Goal: Information Seeking & Learning: Find specific fact

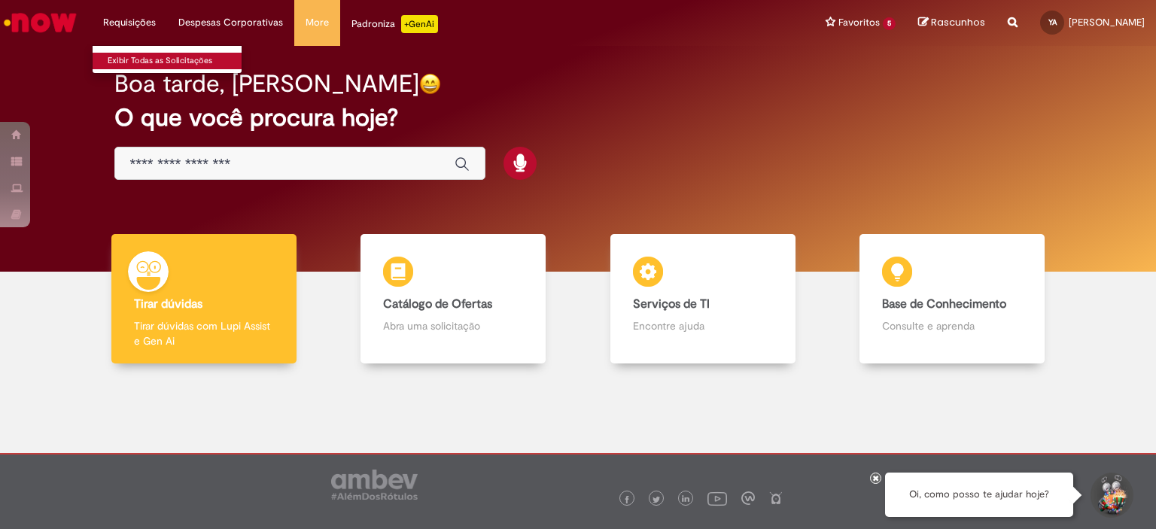
click at [145, 54] on link "Exibir Todas as Solicitações" at bounding box center [176, 61] width 166 height 17
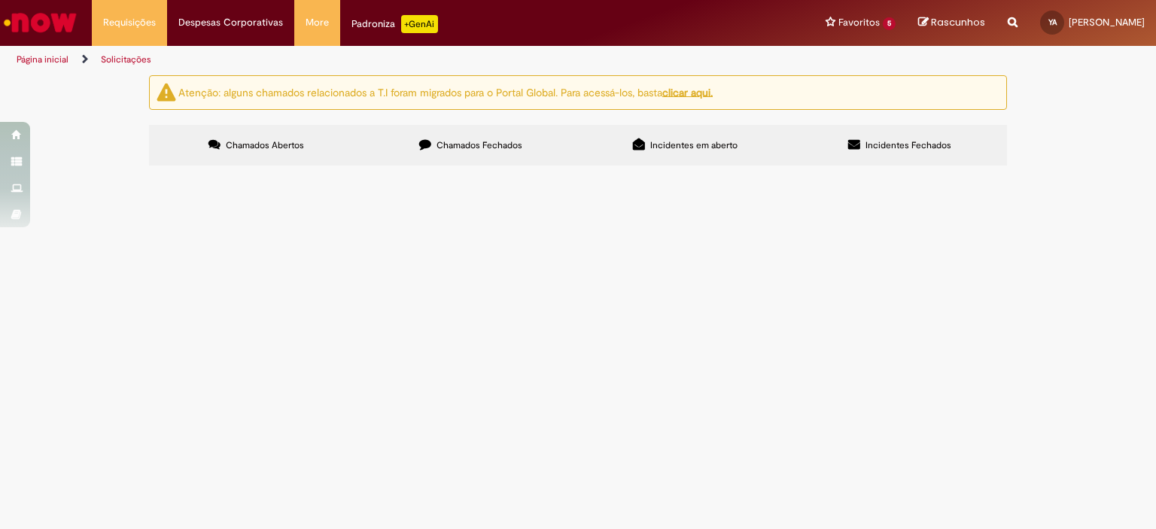
click at [481, 142] on span "Chamados Fechados" at bounding box center [480, 145] width 86 height 12
click at [0, 0] on span "Estou com uma inversão entre o código da garrafa de becks (80884), que está obs…" at bounding box center [0, 0] width 0 height 0
click at [0, 0] on span "Inventário Eletrônico Diário e Mensal" at bounding box center [0, 0] width 0 height 0
click at [0, 0] on span "R13429366" at bounding box center [0, 0] width 0 height 0
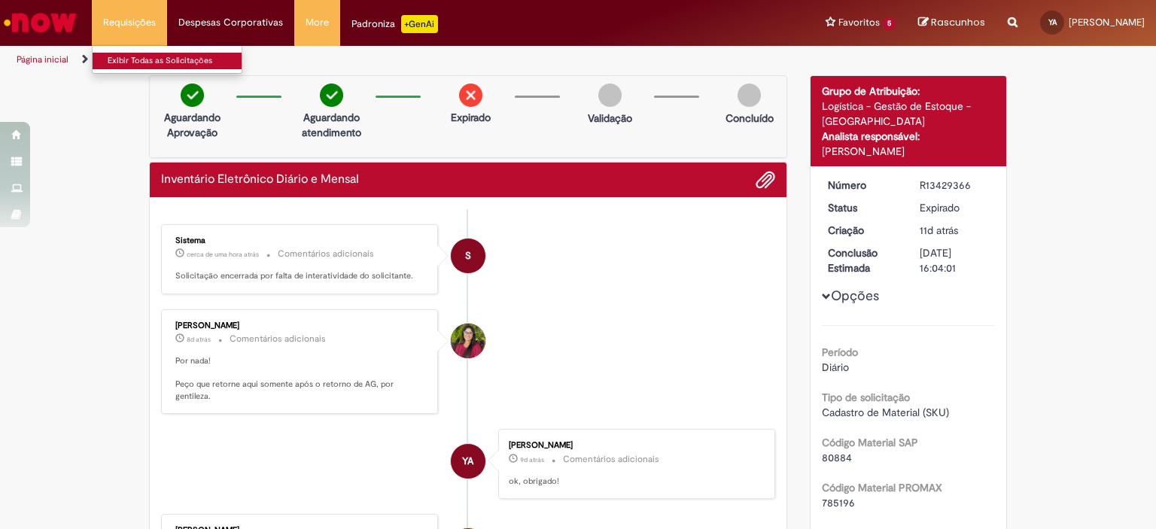
click at [139, 59] on link "Exibir Todas as Solicitações" at bounding box center [176, 61] width 166 height 17
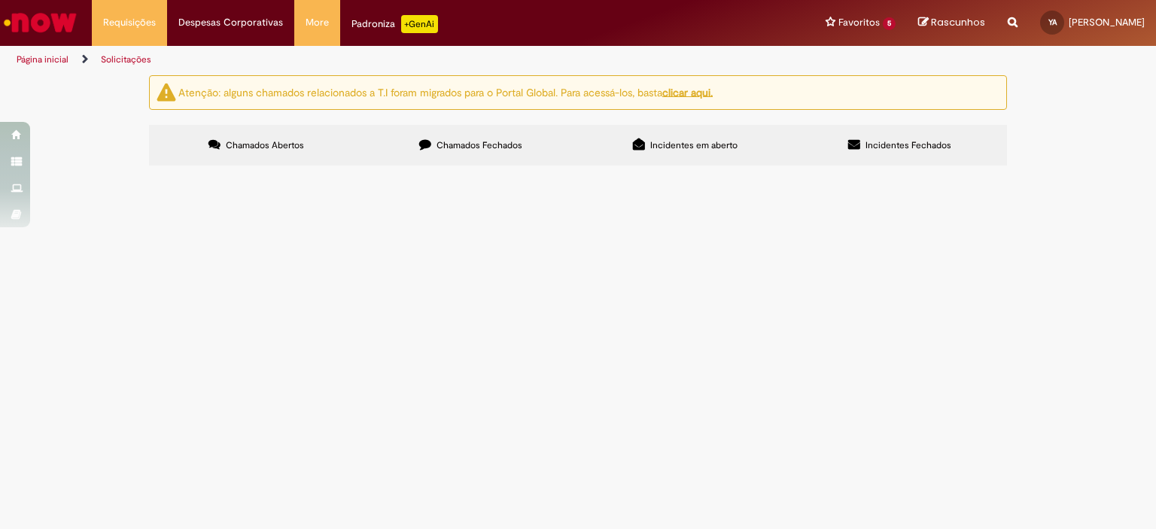
click at [478, 156] on label "Chamados Fechados" at bounding box center [471, 145] width 215 height 41
click at [0, 0] on span "Cobrança Anomalias Empurrada 01-06 até 30-06 - [GEOGRAPHIC_DATA]" at bounding box center [0, 0] width 0 height 0
click at [0, 0] on span "Emissão/Devolução Encontro de [PERSON_NAME]" at bounding box center [0, 0] width 0 height 0
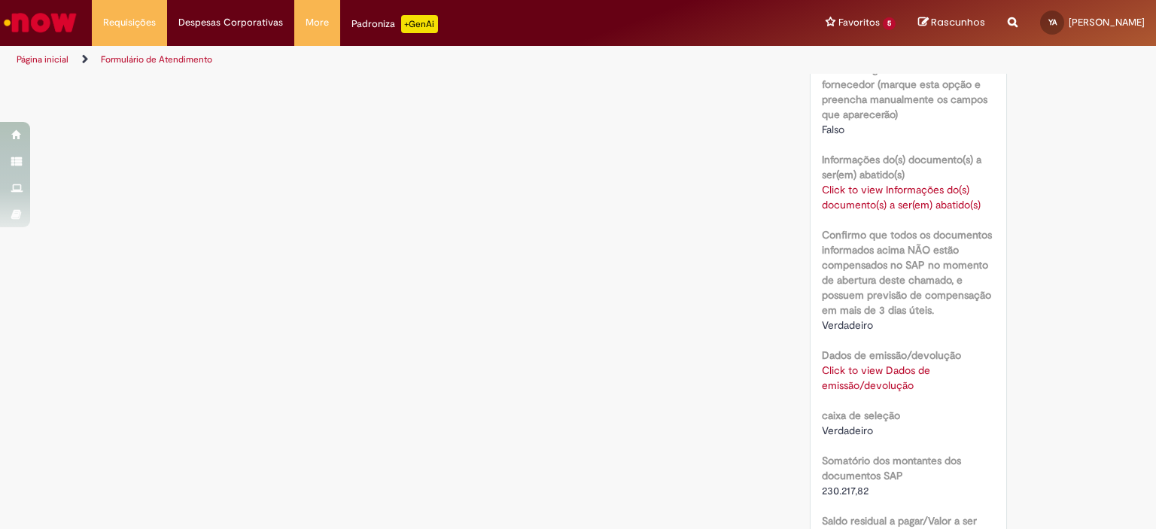
scroll to position [880, 0]
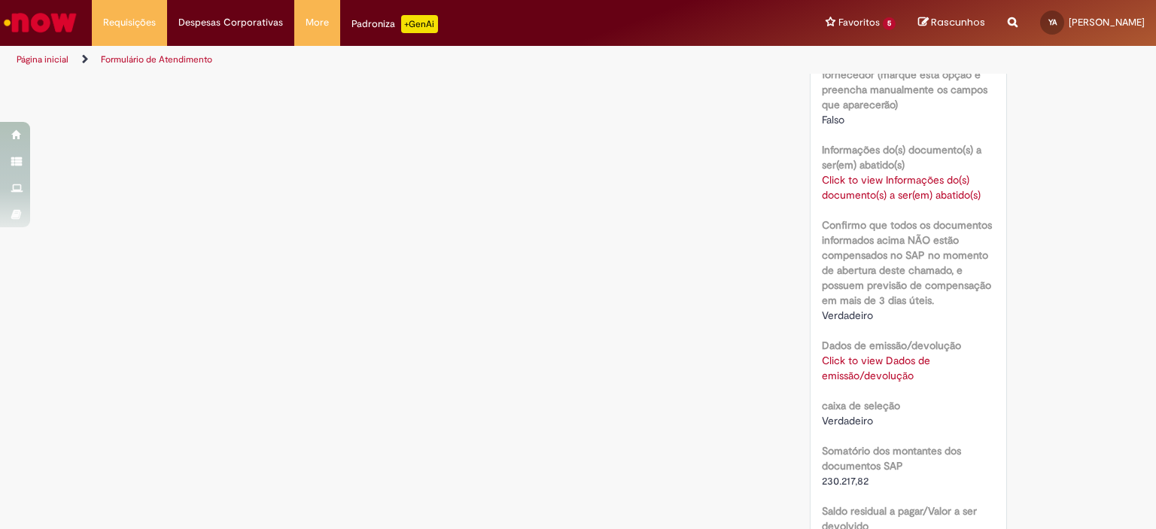
click at [883, 178] on link "Click to view Informações do(s) documento(s) a ser(em) abatido(s)" at bounding box center [901, 187] width 159 height 29
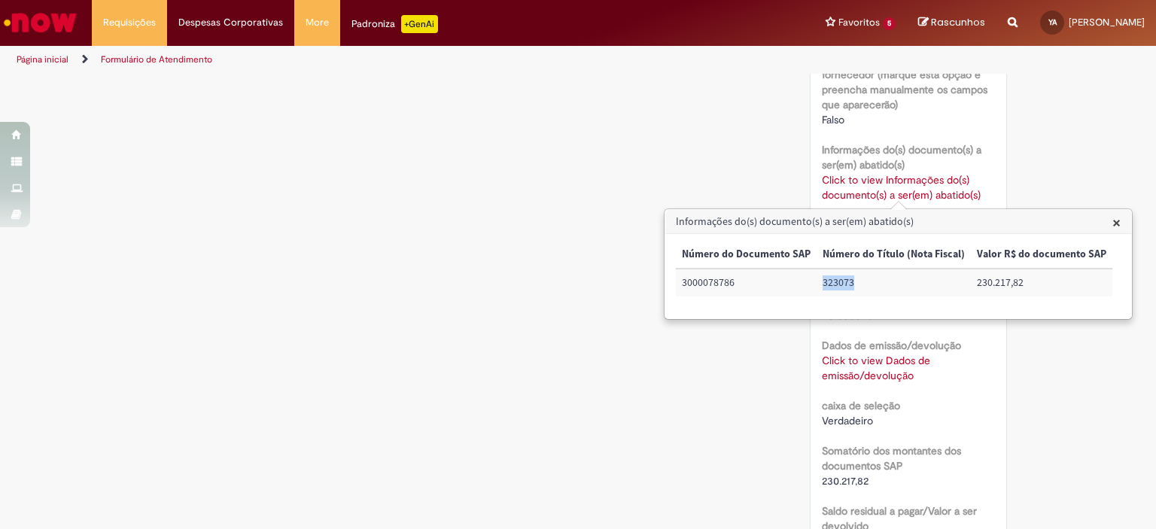
drag, startPoint x: 858, startPoint y: 286, endPoint x: 820, endPoint y: 289, distance: 38.5
click at [820, 289] on td "323073" at bounding box center [894, 283] width 154 height 28
copy td "323073"
drag, startPoint x: 735, startPoint y: 283, endPoint x: 674, endPoint y: 283, distance: 61.0
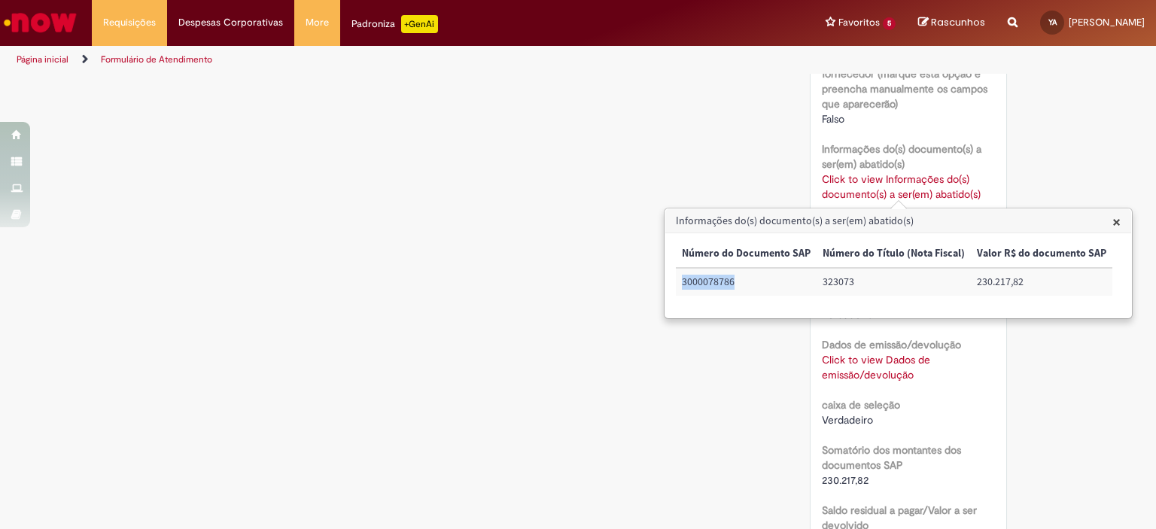
click at [674, 283] on div "× Número do Documento SAP Número do Título (Nota Fiscal) Valor R$ do documento …" at bounding box center [898, 275] width 466 height 84
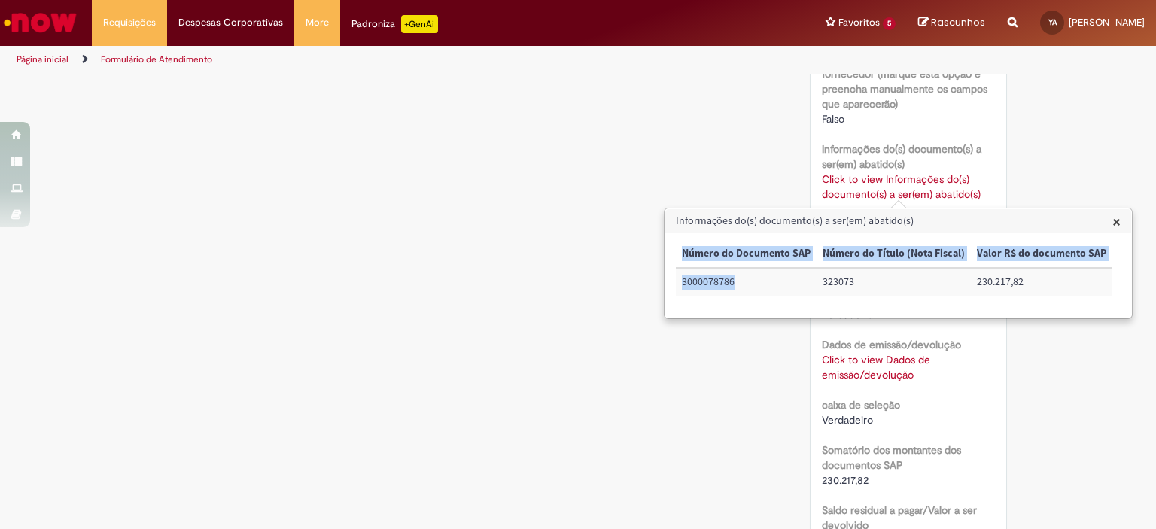
copy table "Número do Documento SAP Número do Título (Nota Fiscal) Valor R$ do documento SA…"
click at [744, 288] on td "3000078786" at bounding box center [746, 282] width 141 height 28
click at [744, 279] on td "3000078786" at bounding box center [746, 282] width 141 height 28
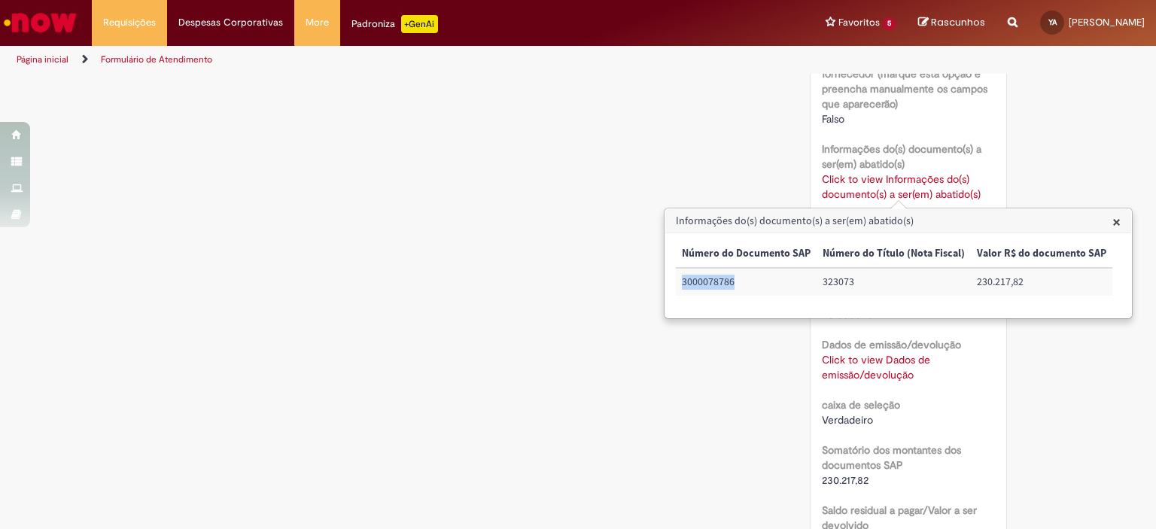
drag, startPoint x: 738, startPoint y: 282, endPoint x: 683, endPoint y: 282, distance: 54.2
click at [683, 282] on td "3000078786" at bounding box center [746, 282] width 141 height 28
copy td "3000078786"
click at [671, 440] on div "Verificar Código de Barras Aguardando Aprovação Aguardando atendimento Cancelad…" at bounding box center [578, 29] width 881 height 1668
click at [1116, 223] on span "×" at bounding box center [1117, 222] width 8 height 20
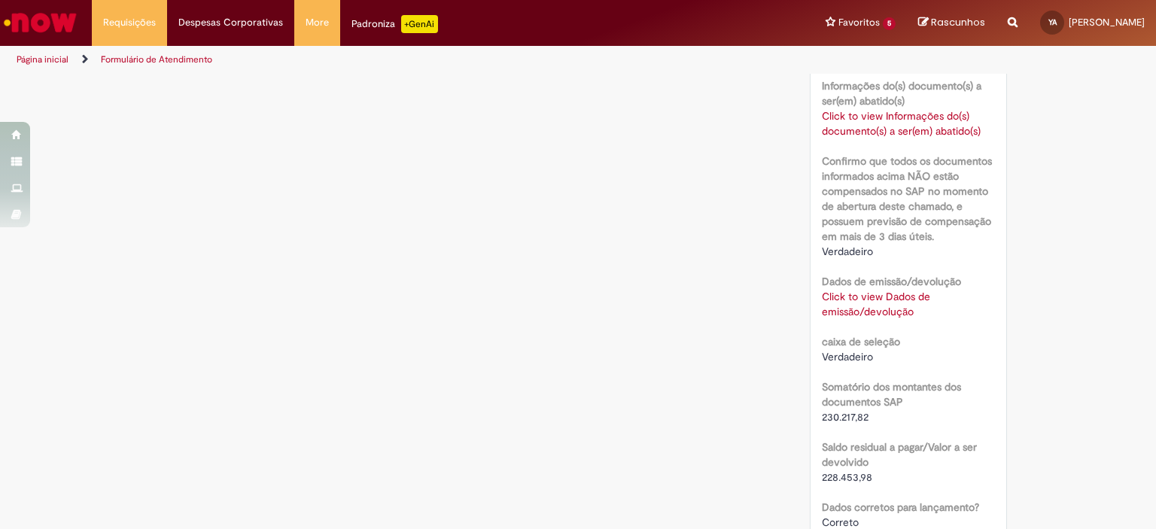
scroll to position [942, 0]
click at [891, 309] on link "Click to view Dados de emissão/devolução" at bounding box center [876, 306] width 108 height 29
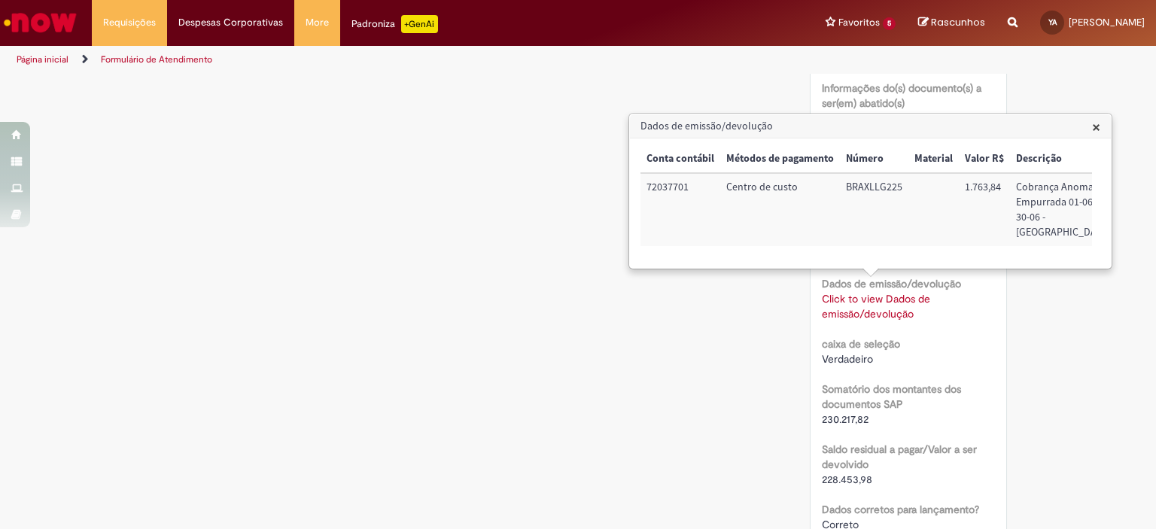
click at [1093, 123] on span "×" at bounding box center [1096, 127] width 8 height 20
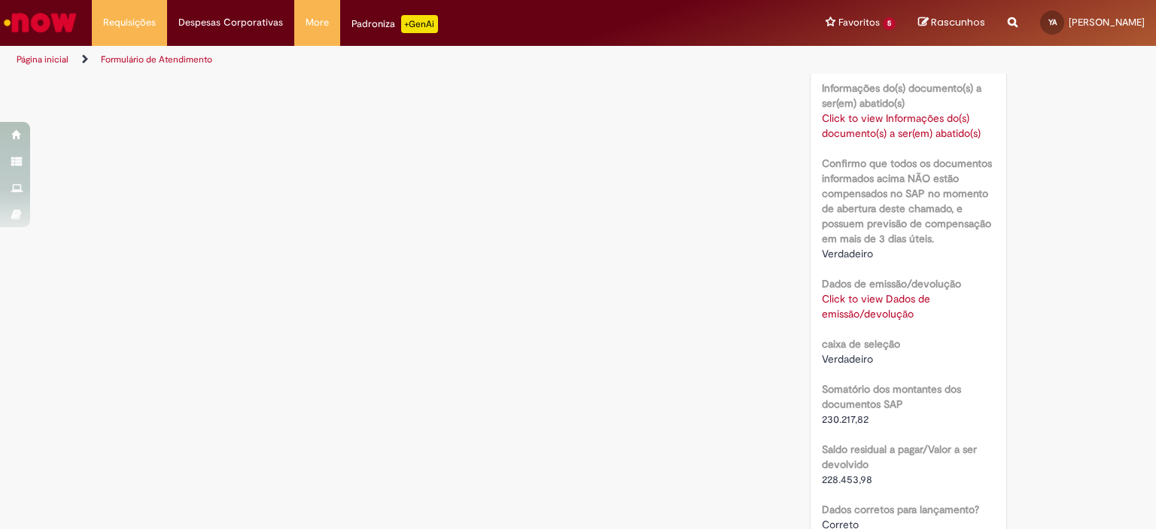
click at [877, 117] on link "Click to view Informações do(s) documento(s) a ser(em) abatido(s)" at bounding box center [901, 125] width 159 height 29
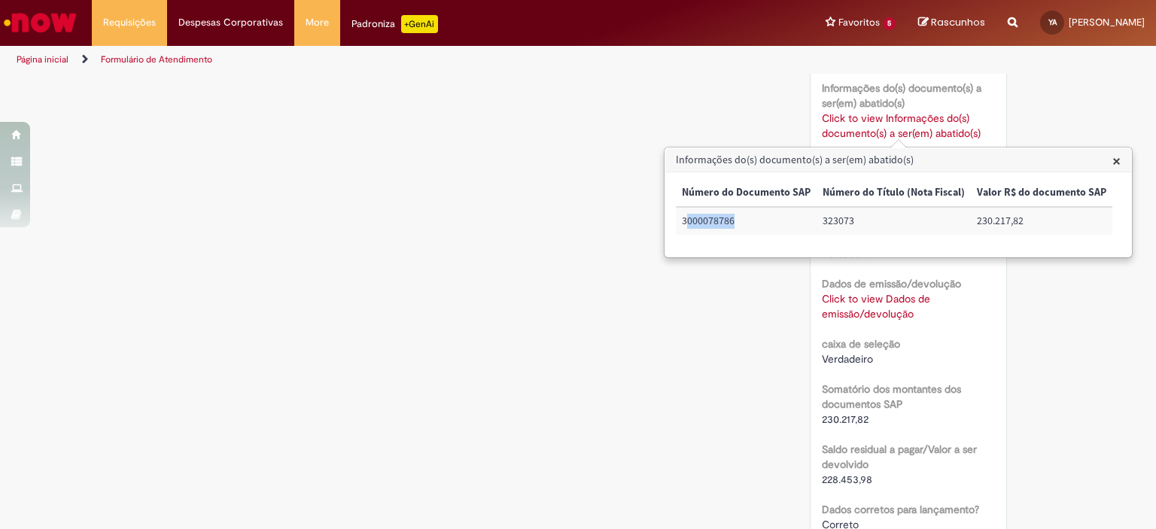
drag, startPoint x: 727, startPoint y: 218, endPoint x: 690, endPoint y: 222, distance: 37.8
click at [690, 222] on td "3000078786" at bounding box center [746, 221] width 141 height 28
click at [729, 247] on div "Número do Documento SAP Número do Título (Nota Fiscal) Valor R$ do documento SA…" at bounding box center [894, 214] width 437 height 71
drag, startPoint x: 736, startPoint y: 221, endPoint x: 681, endPoint y: 222, distance: 55.0
click at [681, 222] on td "3000078786" at bounding box center [746, 221] width 141 height 28
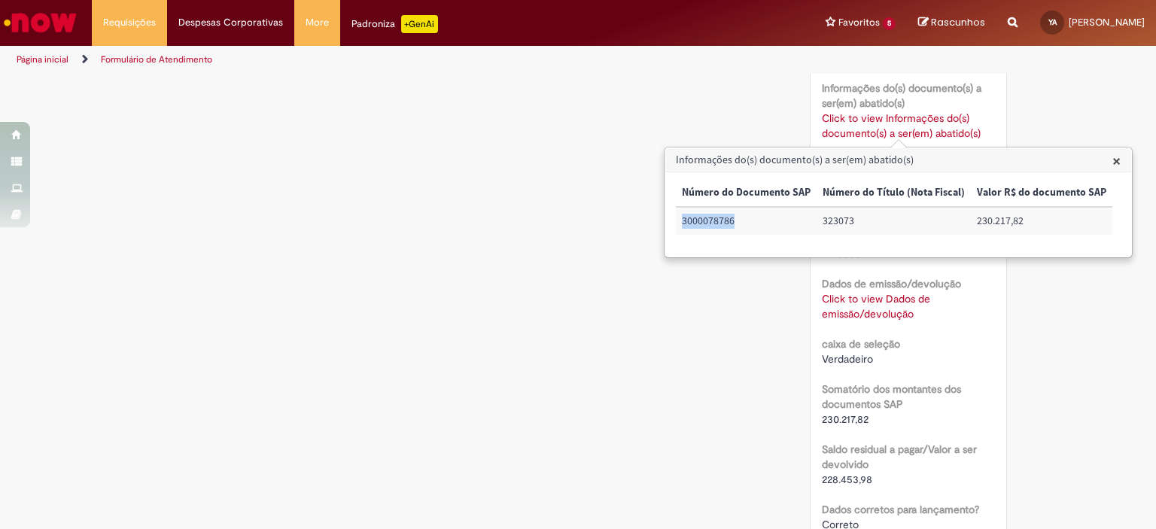
copy td "3000078786"
click at [1114, 162] on span "×" at bounding box center [1117, 161] width 8 height 20
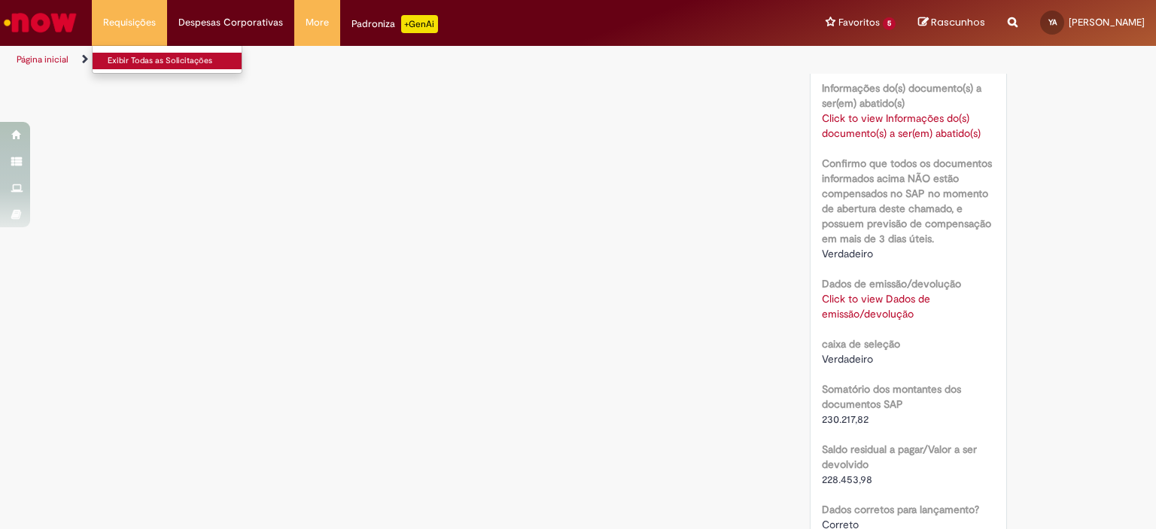
click at [109, 60] on link "Exibir Todas as Solicitações" at bounding box center [176, 61] width 166 height 17
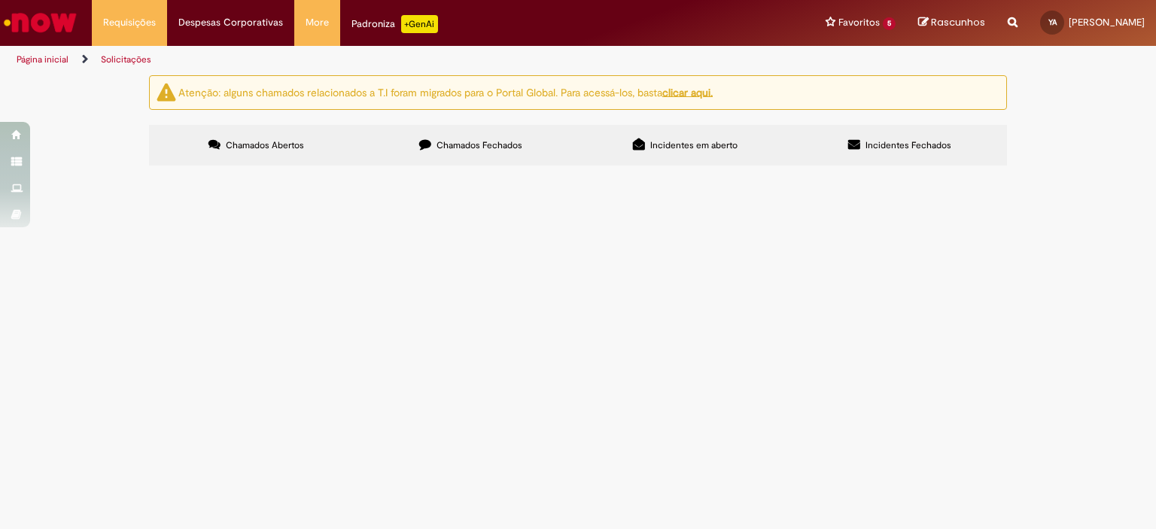
click at [455, 147] on span "Chamados Fechados" at bounding box center [480, 145] width 86 height 12
click at [1113, 170] on div "Atenção: alguns chamados relacionados a T.I foram migrados para o Portal Global…" at bounding box center [578, 122] width 1156 height 95
click at [0, 0] on span "Cobrança Anomalias Empurrada 01-06 até 30-06 - [GEOGRAPHIC_DATA]" at bounding box center [0, 0] width 0 height 0
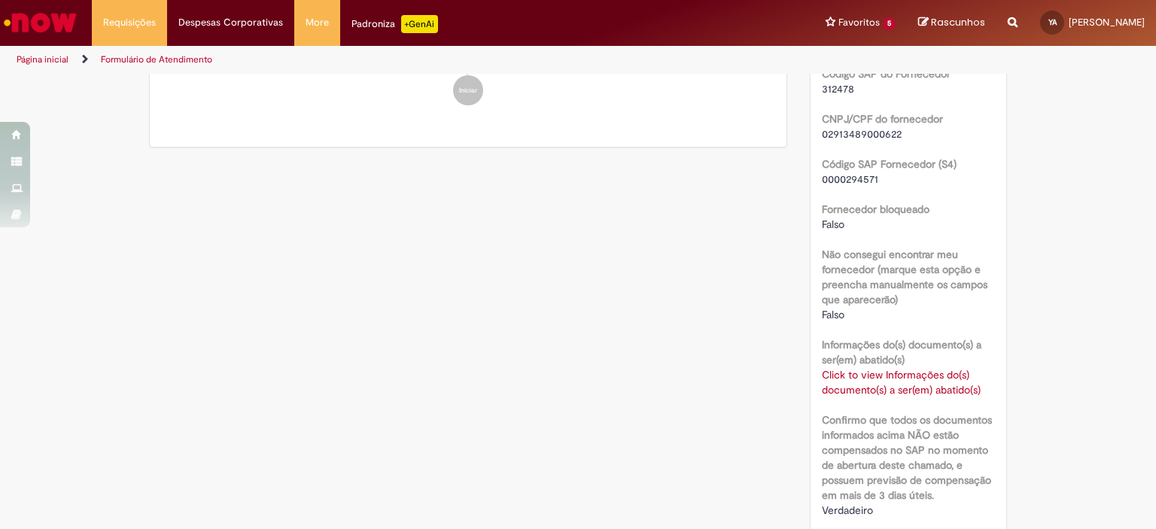
scroll to position [694, 0]
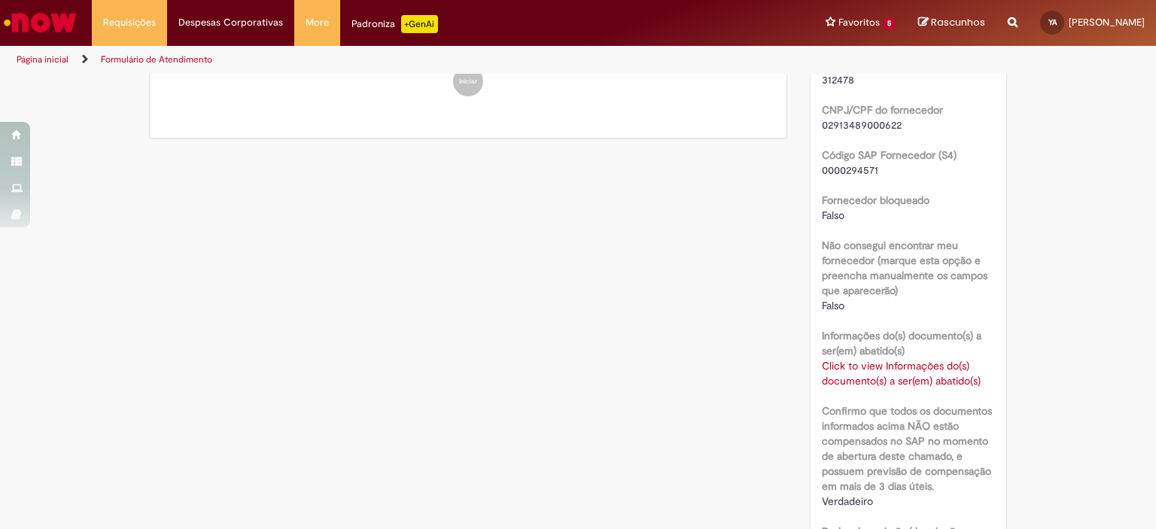
click at [927, 382] on link "Click to view Informações do(s) documento(s) a ser(em) abatido(s)" at bounding box center [901, 373] width 159 height 29
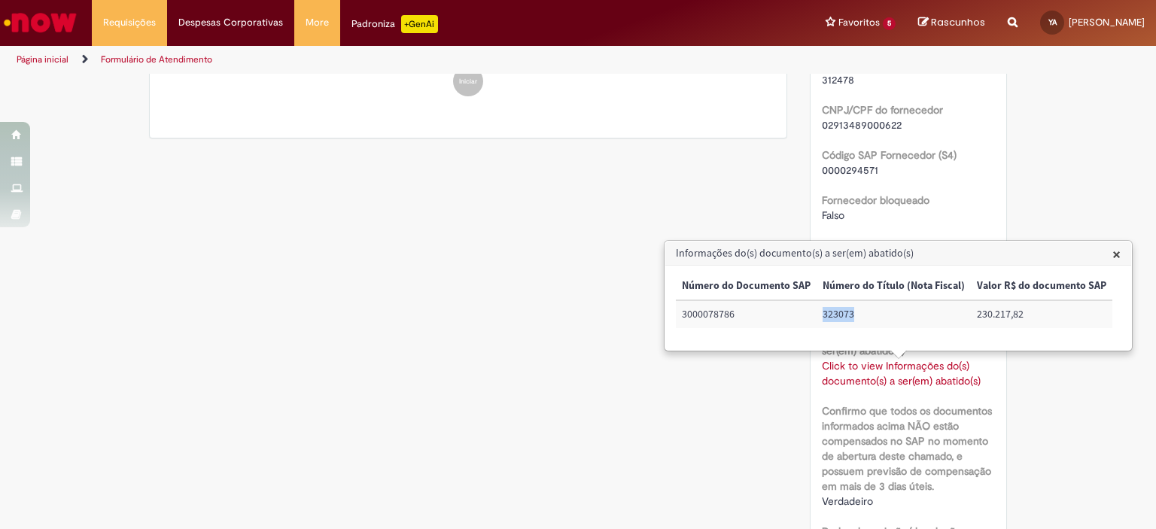
drag, startPoint x: 852, startPoint y: 315, endPoint x: 813, endPoint y: 322, distance: 39.7
click at [813, 322] on tr "3000078786 323073 230.217,82" at bounding box center [894, 314] width 437 height 28
click at [799, 186] on div "Detalhes do tíquete Sua solicitação foi enviada Número R13402760 Status Cancela…" at bounding box center [909, 215] width 221 height 1668
click at [1113, 255] on span "×" at bounding box center [1117, 254] width 8 height 20
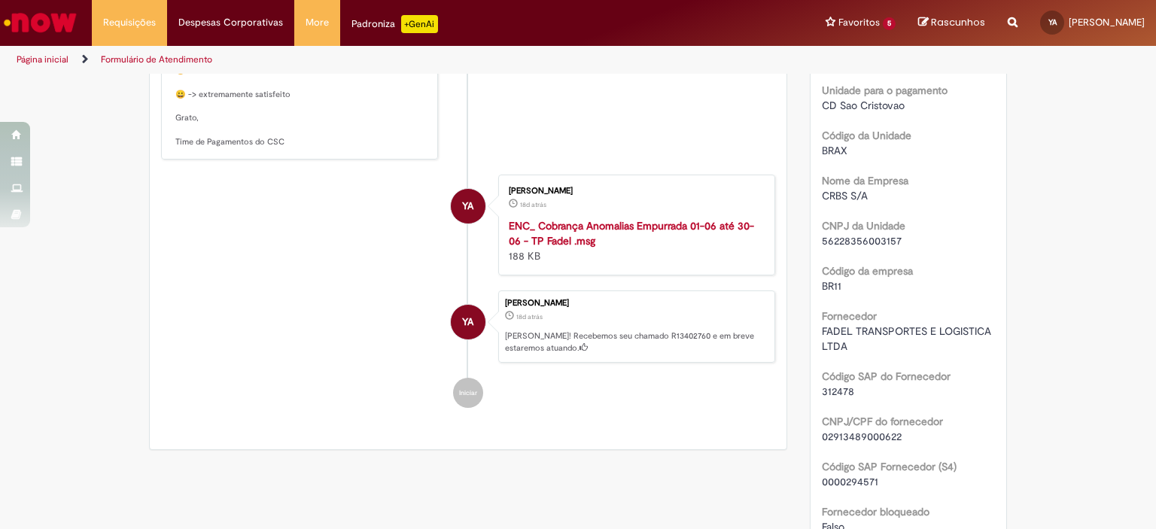
scroll to position [387, 0]
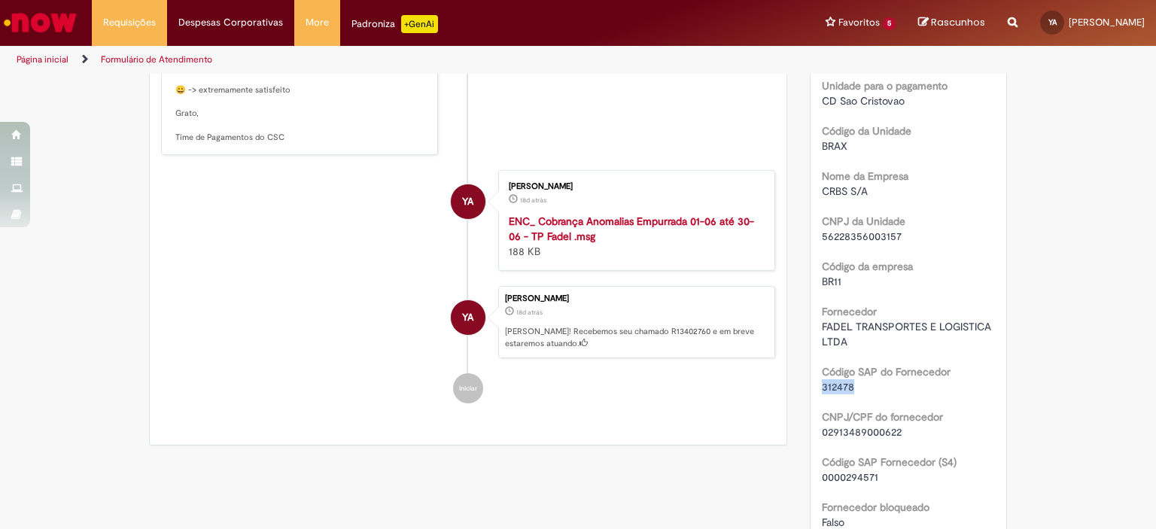
drag, startPoint x: 817, startPoint y: 387, endPoint x: 850, endPoint y: 387, distance: 33.1
click at [850, 387] on div "312478" at bounding box center [909, 386] width 174 height 15
copy span "312478"
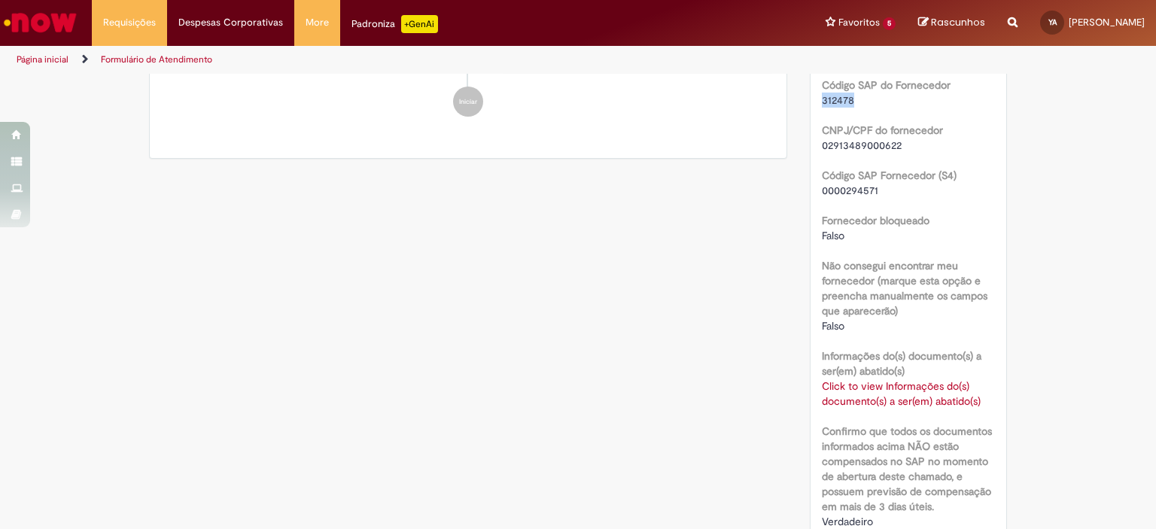
scroll to position [676, 0]
click at [903, 394] on link "Click to view Informações do(s) documento(s) a ser(em) abatido(s)" at bounding box center [901, 391] width 159 height 29
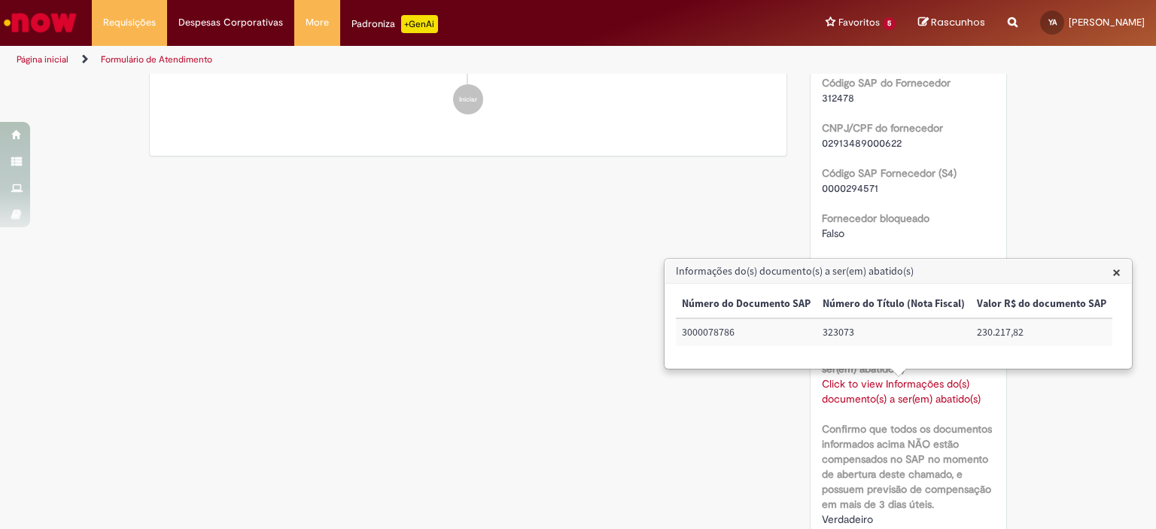
click at [1108, 270] on div "Informações do(s) documento(s) a ser(em) abatido(s) × Número do Documento SAP N…" at bounding box center [898, 314] width 466 height 108
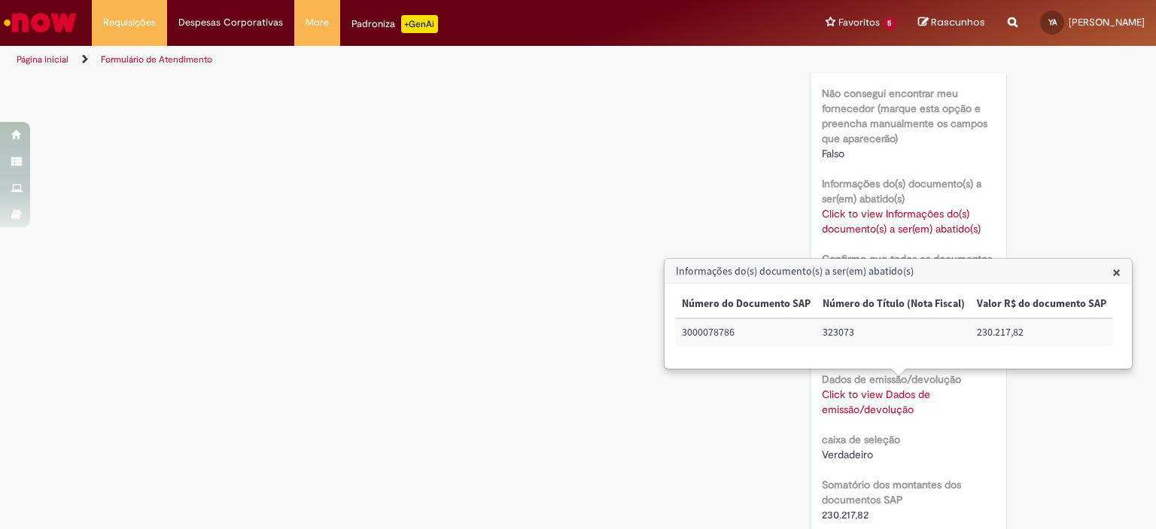
scroll to position [860, 0]
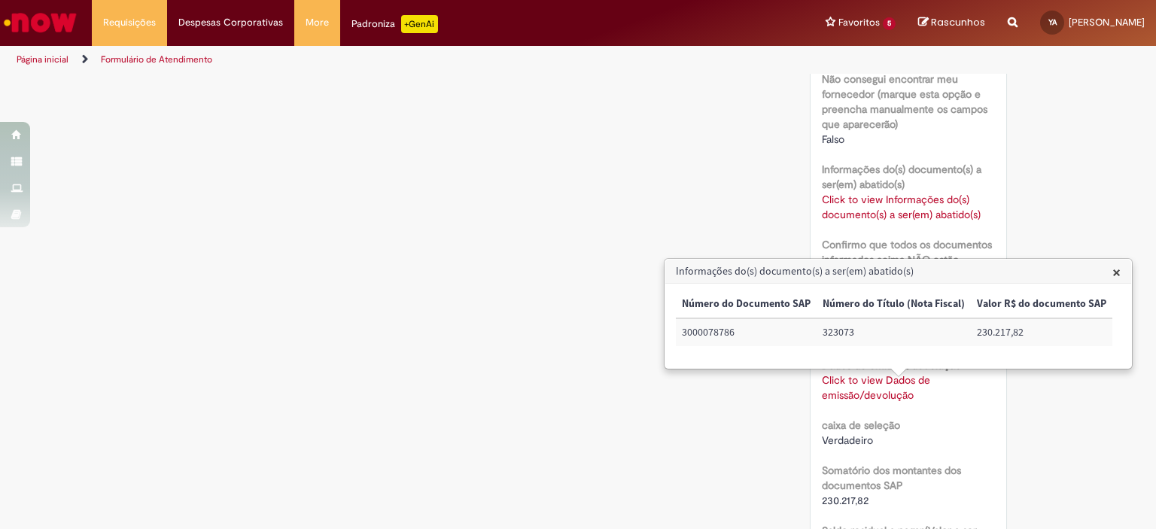
click at [1052, 225] on div "Verificar Código de Barras Aguardando Aprovação Aguardando atendimento Cancelad…" at bounding box center [578, 49] width 1156 height 1668
click at [1105, 271] on h3 "Informações do(s) documento(s) a ser(em) abatido(s)" at bounding box center [898, 272] width 466 height 24
click at [1117, 273] on h3 "Informações do(s) documento(s) a ser(em) abatido(s)" at bounding box center [898, 272] width 466 height 24
click at [1113, 273] on span "×" at bounding box center [1117, 272] width 8 height 20
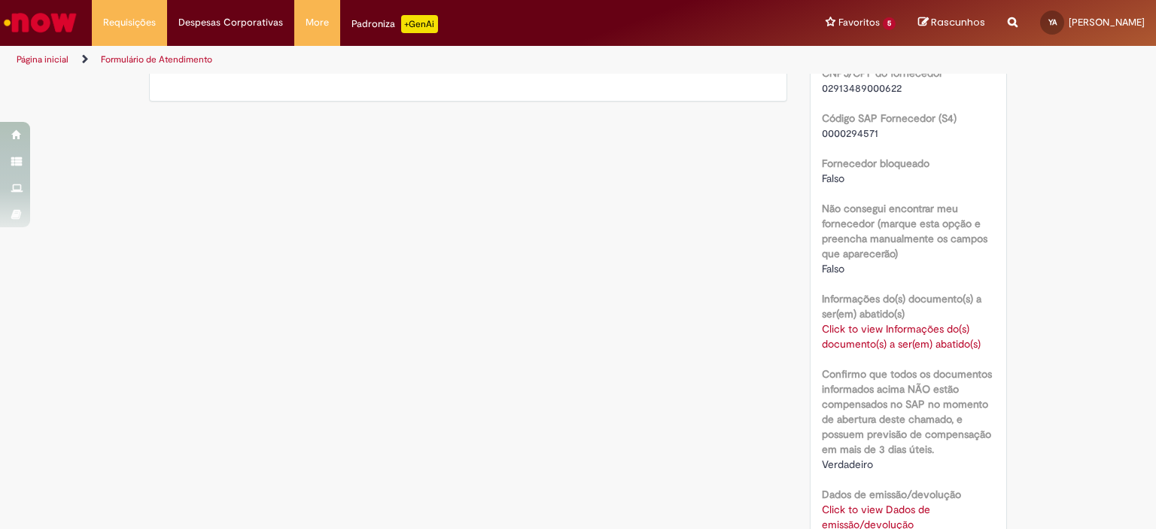
scroll to position [751, 0]
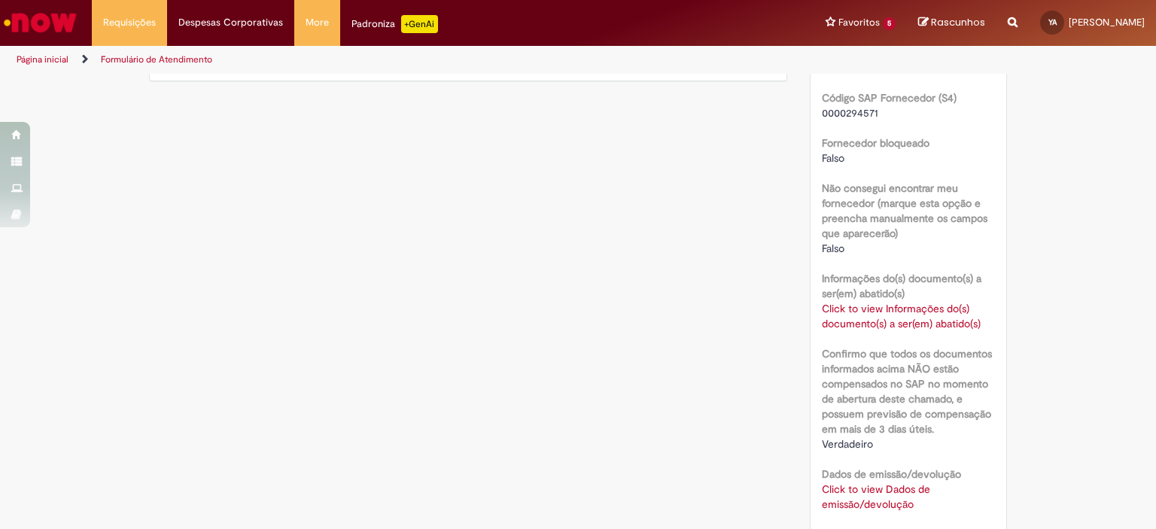
click at [909, 327] on link "Click to view Informações do(s) documento(s) a ser(em) abatido(s)" at bounding box center [901, 316] width 159 height 29
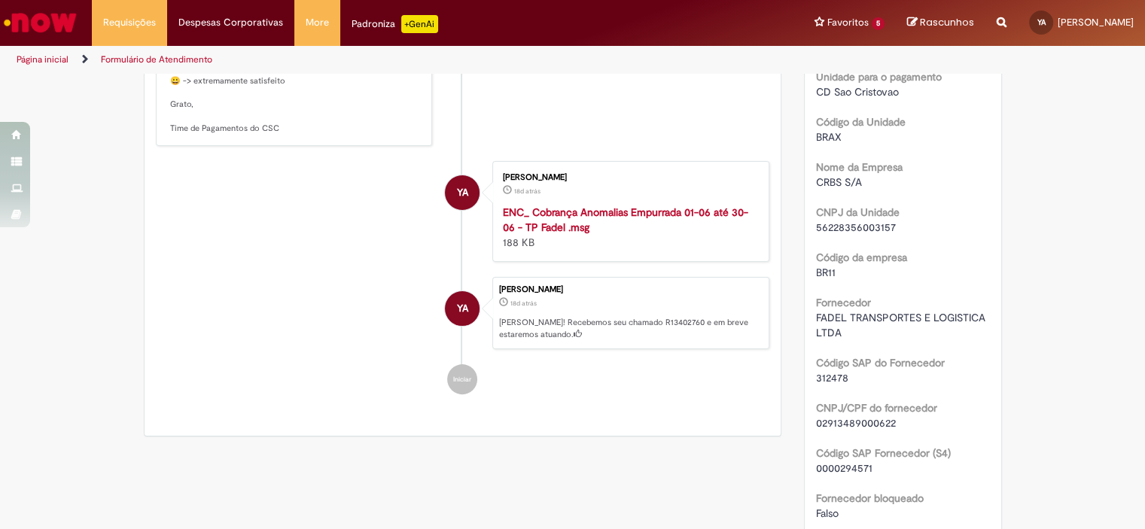
scroll to position [409, 0]
